Goal: Navigation & Orientation: Find specific page/section

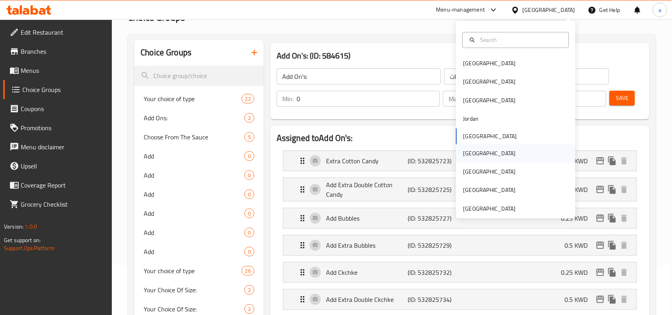
scroll to position [50, 0]
click at [471, 174] on div "[GEOGRAPHIC_DATA]" at bounding box center [489, 172] width 65 height 18
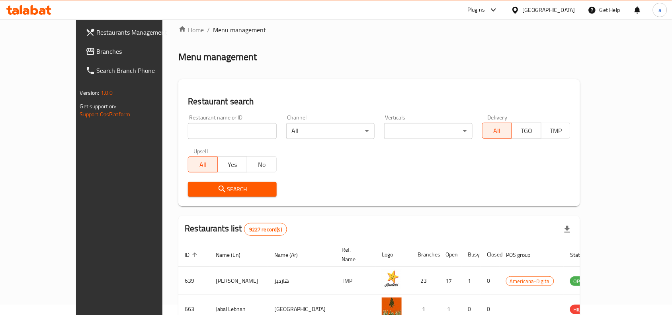
scroll to position [50, 0]
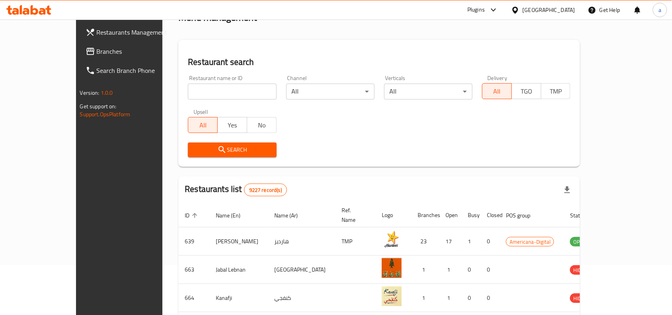
click at [485, 13] on div "Plugins" at bounding box center [477, 10] width 18 height 10
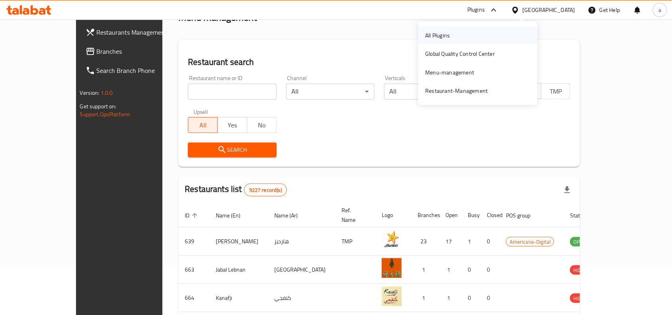
click at [453, 36] on div "All Plugins" at bounding box center [437, 35] width 37 height 18
